Goal: Information Seeking & Learning: Understand process/instructions

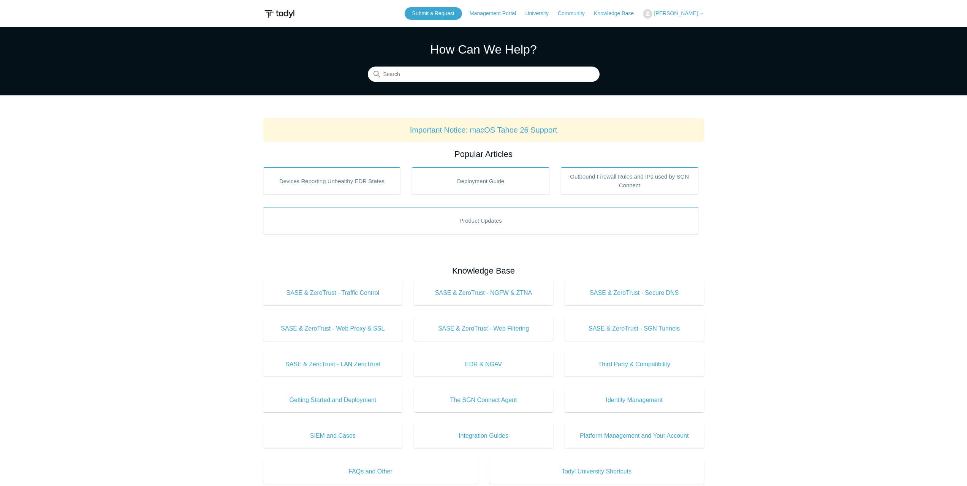
click at [694, 15] on span "[PERSON_NAME]" at bounding box center [676, 13] width 44 height 6
click at [703, 29] on link "My Support Requests" at bounding box center [680, 29] width 74 height 13
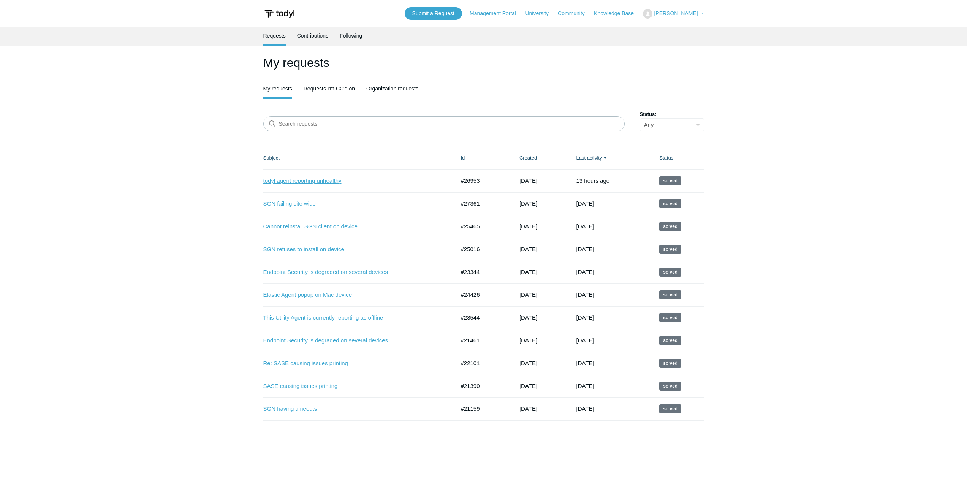
click at [323, 182] on link "todyl agent reporting unhealthy" at bounding box center [353, 181] width 181 height 9
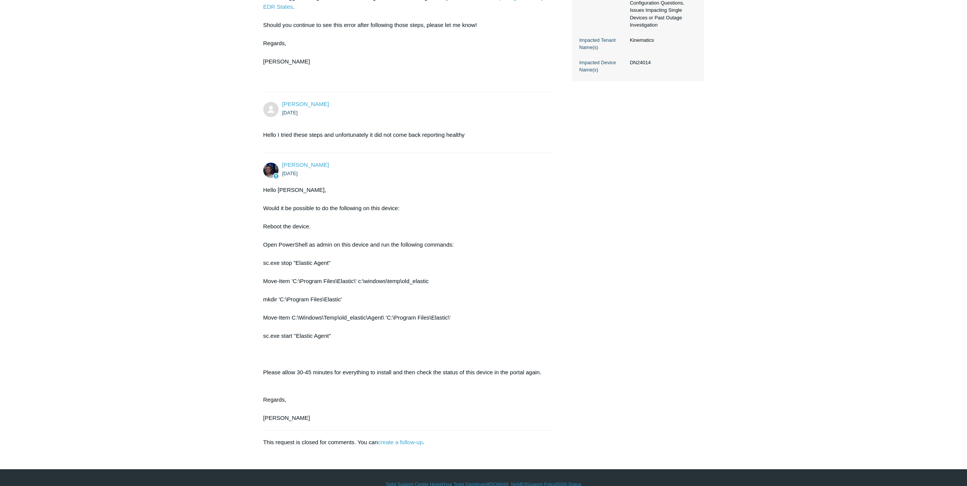
scroll to position [269, 0]
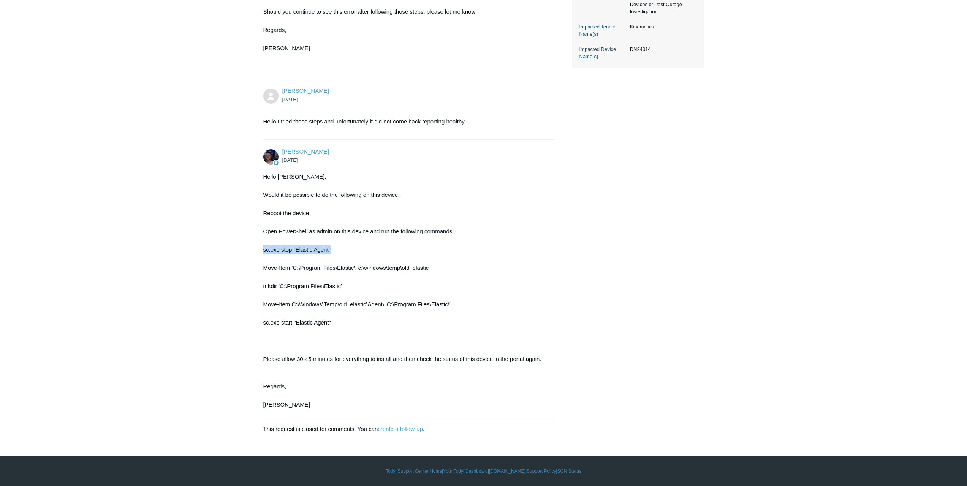
drag, startPoint x: 261, startPoint y: 249, endPoint x: 342, endPoint y: 249, distance: 80.9
click at [342, 249] on main "Requests Contributions Following Todyl Support Center My activities todyl agent…" at bounding box center [483, 95] width 967 height 675
copy div "sc.exe stop "Elastic Agent""
drag, startPoint x: 262, startPoint y: 270, endPoint x: 468, endPoint y: 268, distance: 206.4
click at [468, 268] on main "Requests Contributions Following Todyl Support Center My activities todyl agent…" at bounding box center [483, 95] width 967 height 675
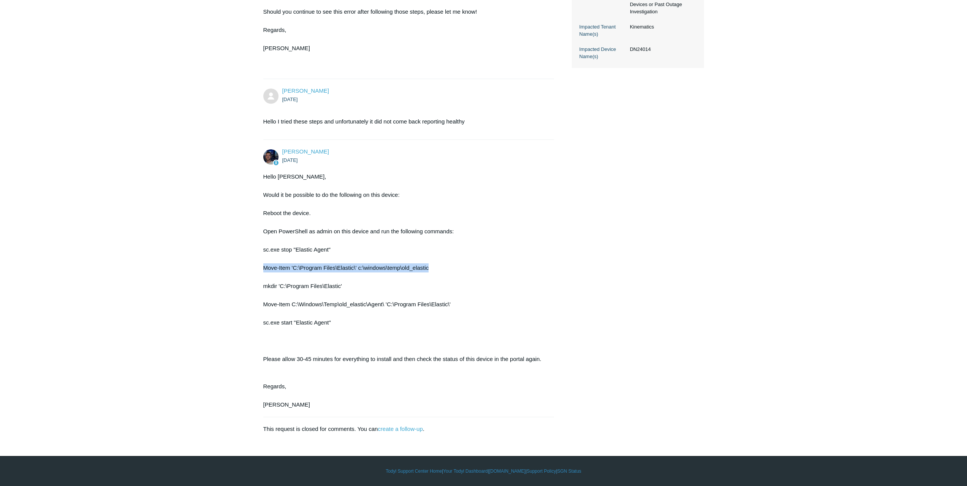
copy div "Move-Item 'C:\Program Files\Elastic\' c:\windows\temp\old_elastic"
drag, startPoint x: 263, startPoint y: 287, endPoint x: 358, endPoint y: 290, distance: 95.1
click at [358, 290] on main "Requests Contributions Following Todyl Support Center My activities todyl agent…" at bounding box center [483, 95] width 967 height 675
copy div "mkdir 'C:\Program Files\Elastic'"
drag, startPoint x: 258, startPoint y: 304, endPoint x: 467, endPoint y: 305, distance: 208.3
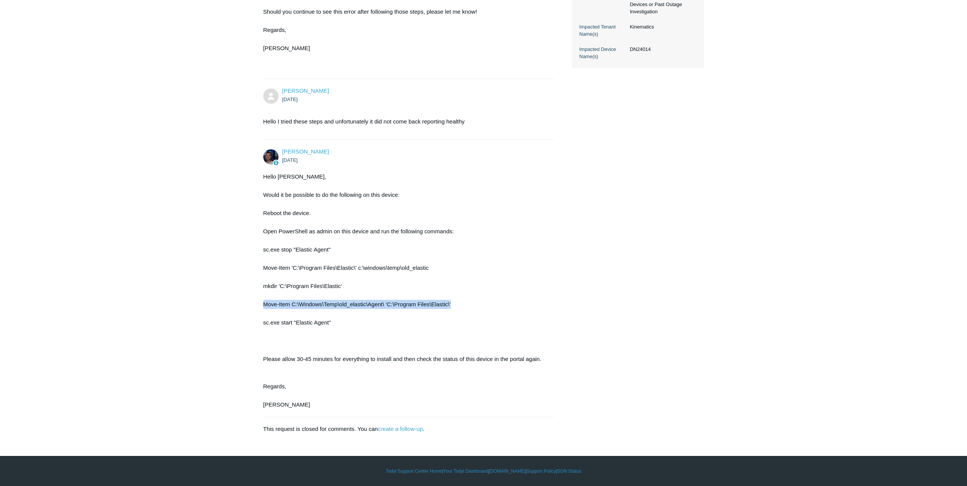
click at [467, 305] on main "Requests Contributions Following Todyl Support Center My activities todyl agent…" at bounding box center [483, 95] width 967 height 675
copy div "Move-Item C:\Windows\Temp\old_elastic\Agent\ 'C:\Program Files\Elastic\'"
drag, startPoint x: 262, startPoint y: 323, endPoint x: 353, endPoint y: 322, distance: 91.2
click at [353, 322] on main "Requests Contributions Following Todyl Support Center My activities todyl agent…" at bounding box center [483, 95] width 967 height 675
copy div "sc.exe start "Elastic Agent""
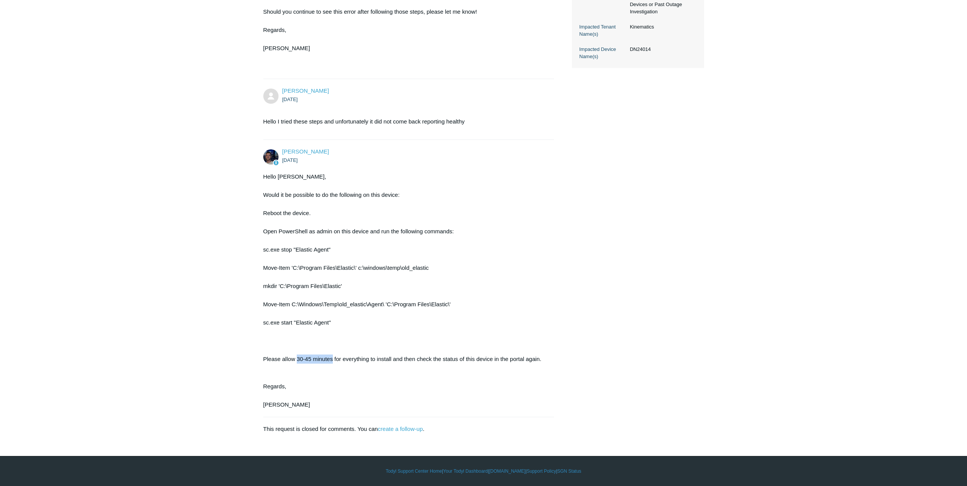
drag, startPoint x: 297, startPoint y: 358, endPoint x: 332, endPoint y: 356, distance: 34.6
click at [332, 356] on div "Hello [PERSON_NAME], Would it be possible to do the following on this device: R…" at bounding box center [405, 290] width 284 height 237
click at [328, 374] on div "Hello [PERSON_NAME], Would it be possible to do the following on this device: R…" at bounding box center [405, 290] width 284 height 237
